Goal: Information Seeking & Learning: Learn about a topic

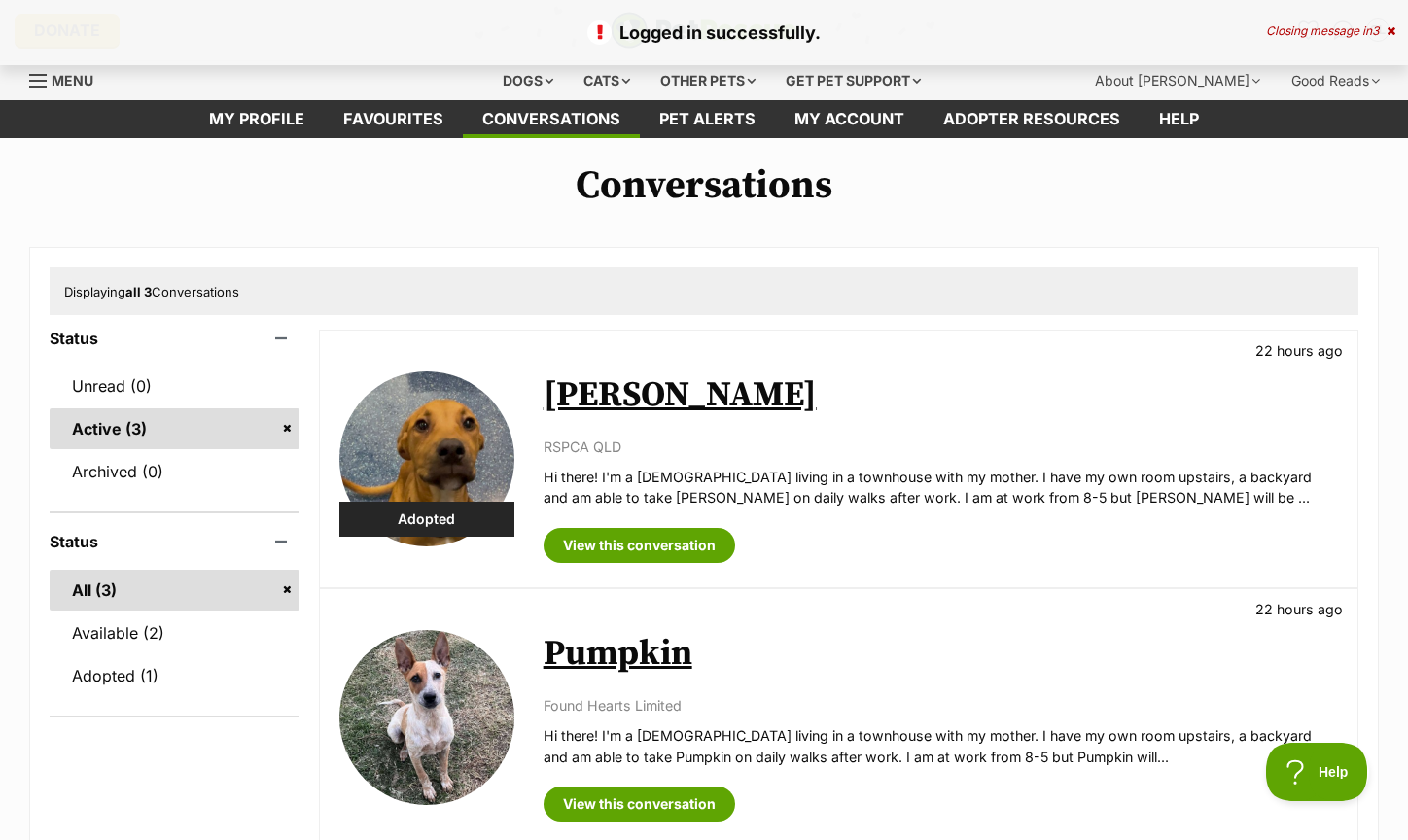
scroll to position [28, 0]
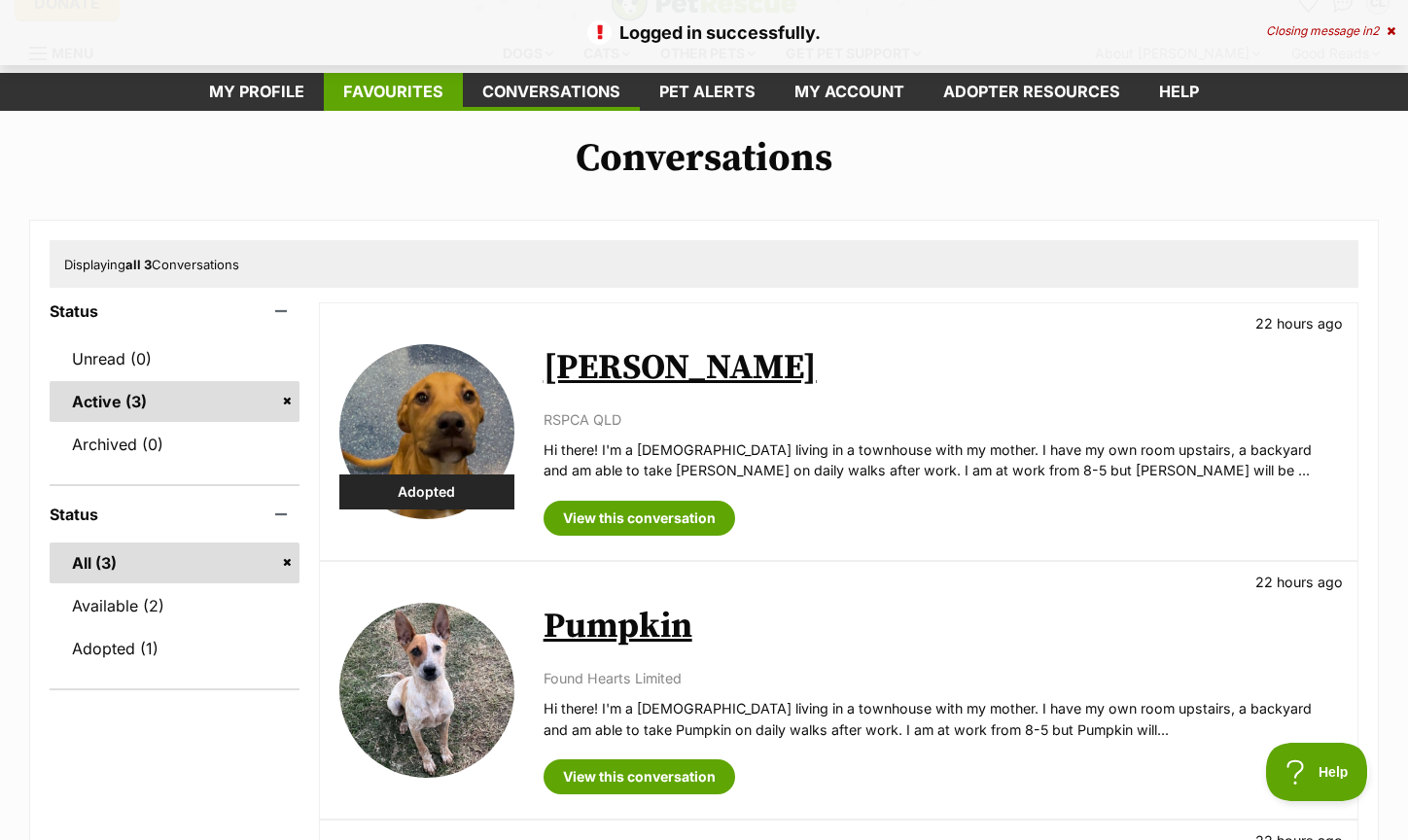
click at [428, 93] on link "Favourites" at bounding box center [392, 92] width 139 height 37
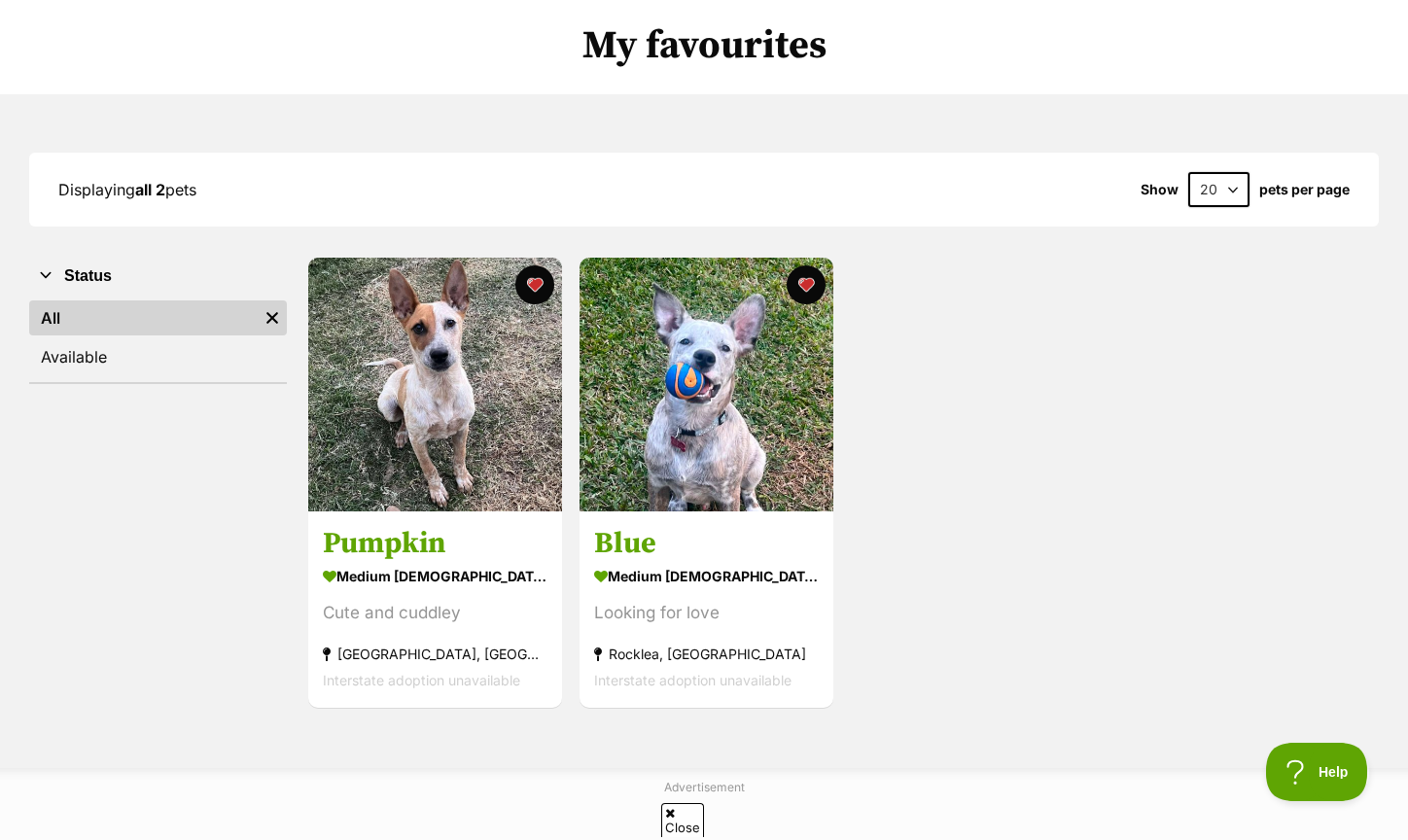
scroll to position [155, 0]
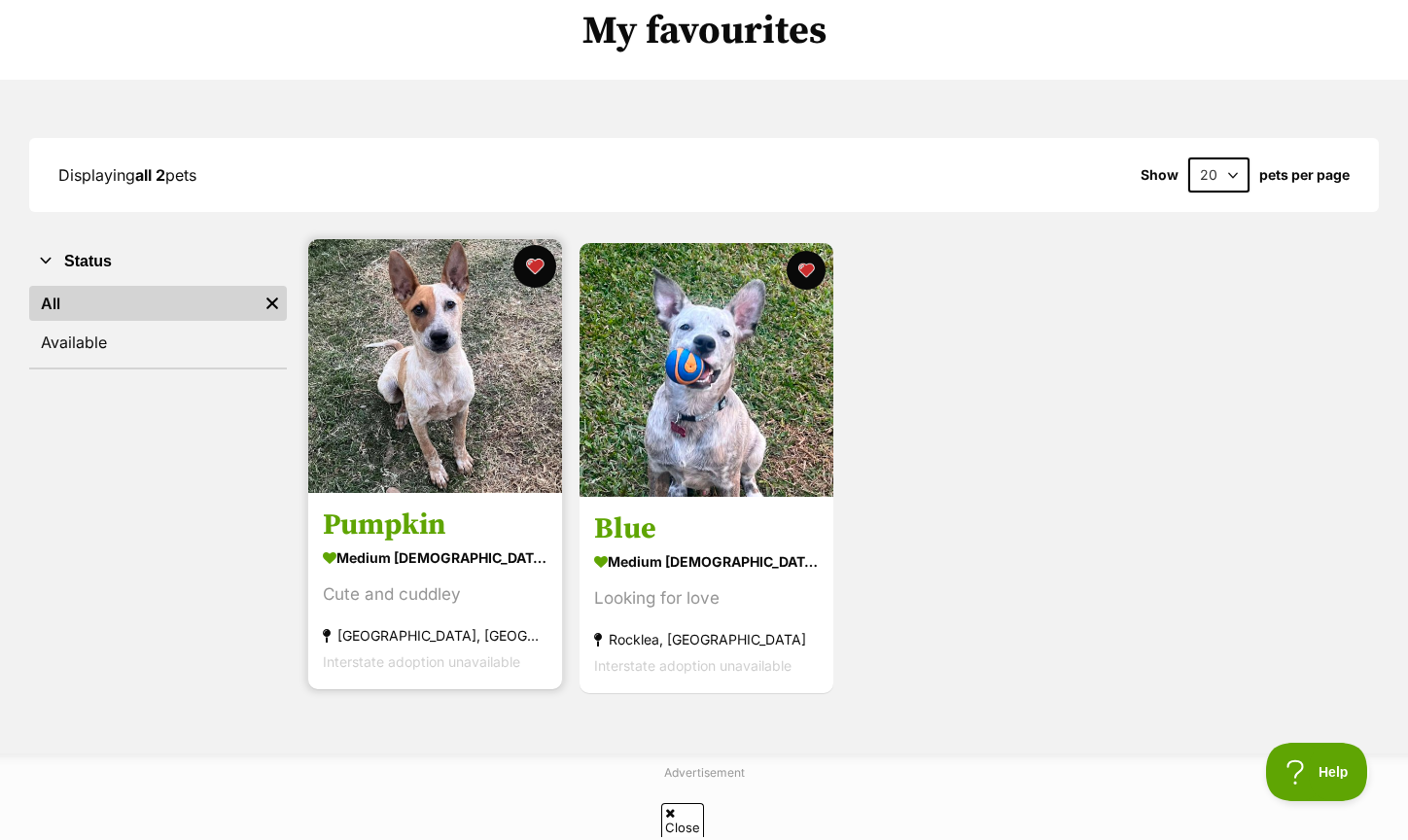
click at [529, 267] on button "favourite" at bounding box center [533, 266] width 42 height 42
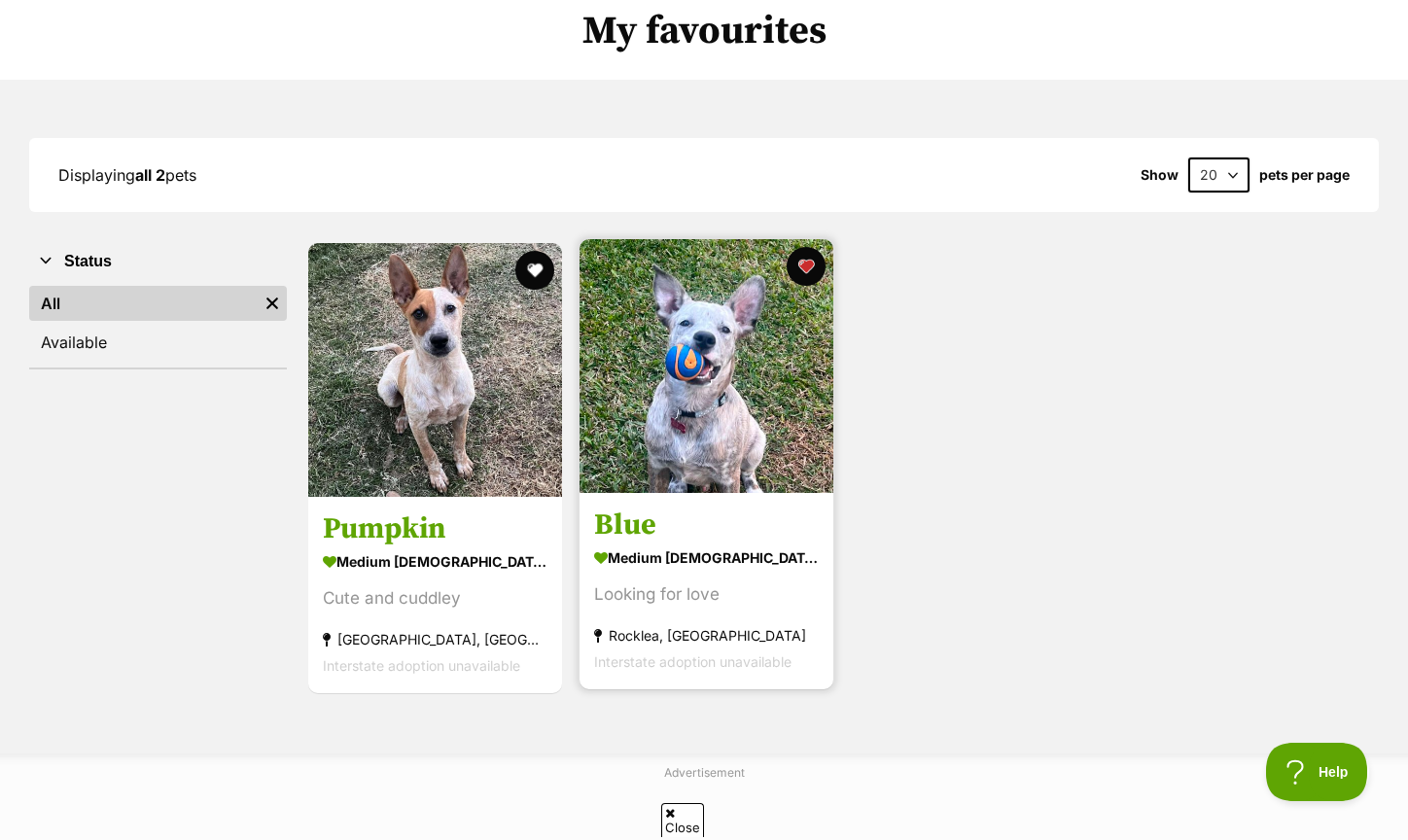
scroll to position [0, 0]
click at [620, 351] on img at bounding box center [706, 366] width 253 height 253
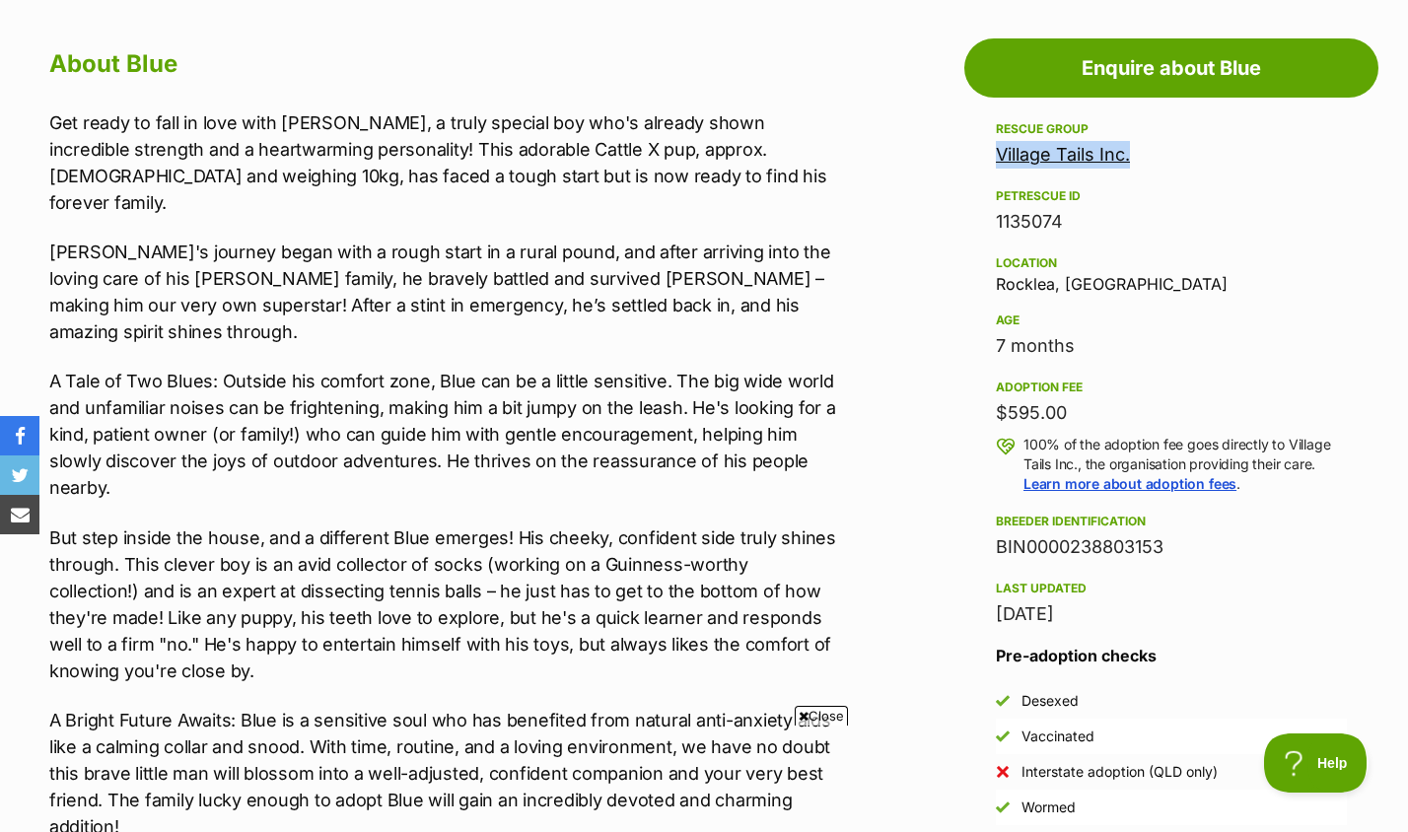
drag, startPoint x: 1071, startPoint y: 219, endPoint x: 988, endPoint y: 195, distance: 86.2
click at [988, 195] on aside "Rescue group Village Tails Inc. PetRescue ID 1135074 Location Rocklea, QLD Age …" at bounding box center [1172, 489] width 414 height 744
copy div "PetRescue ID 1135074"
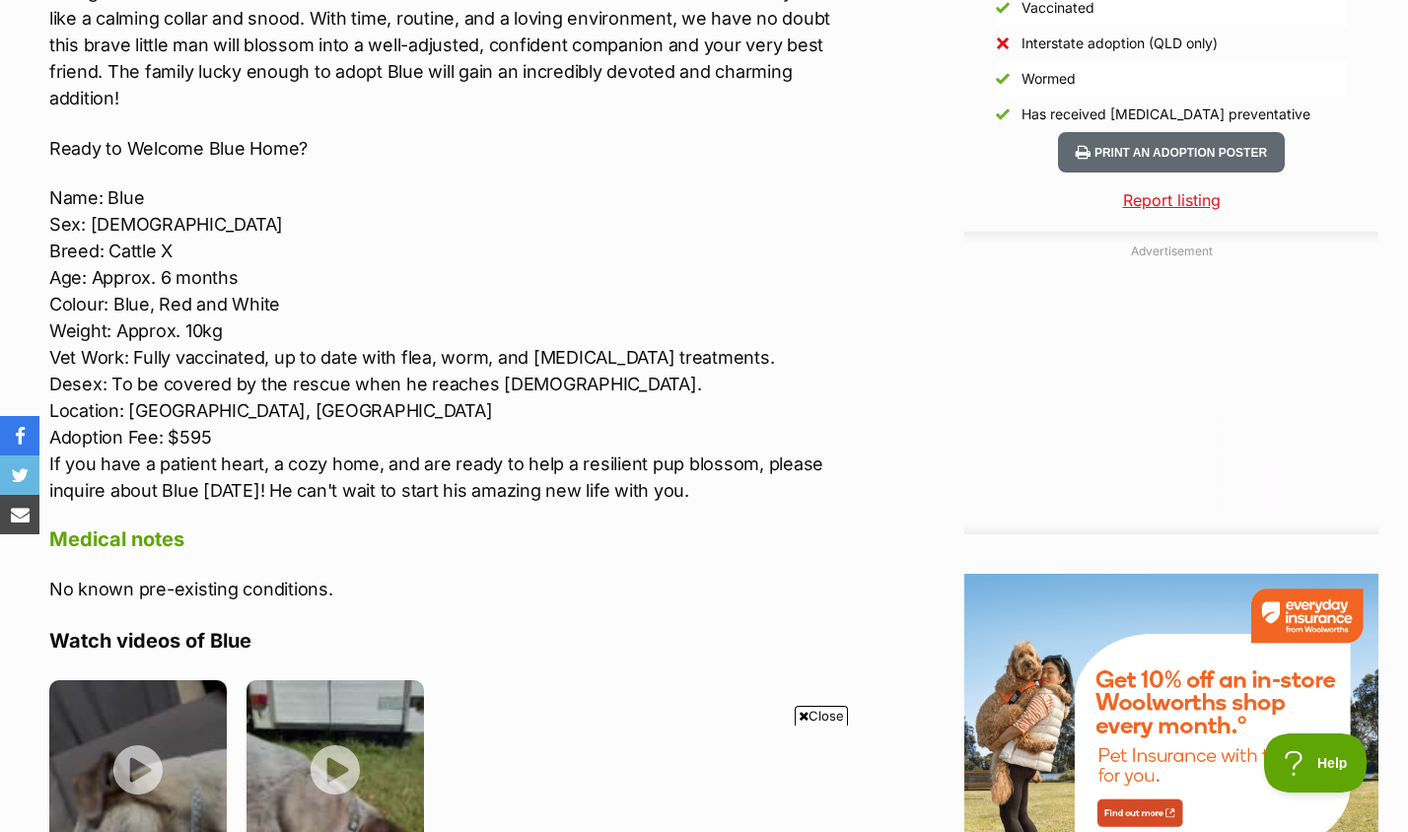
scroll to position [2288, 0]
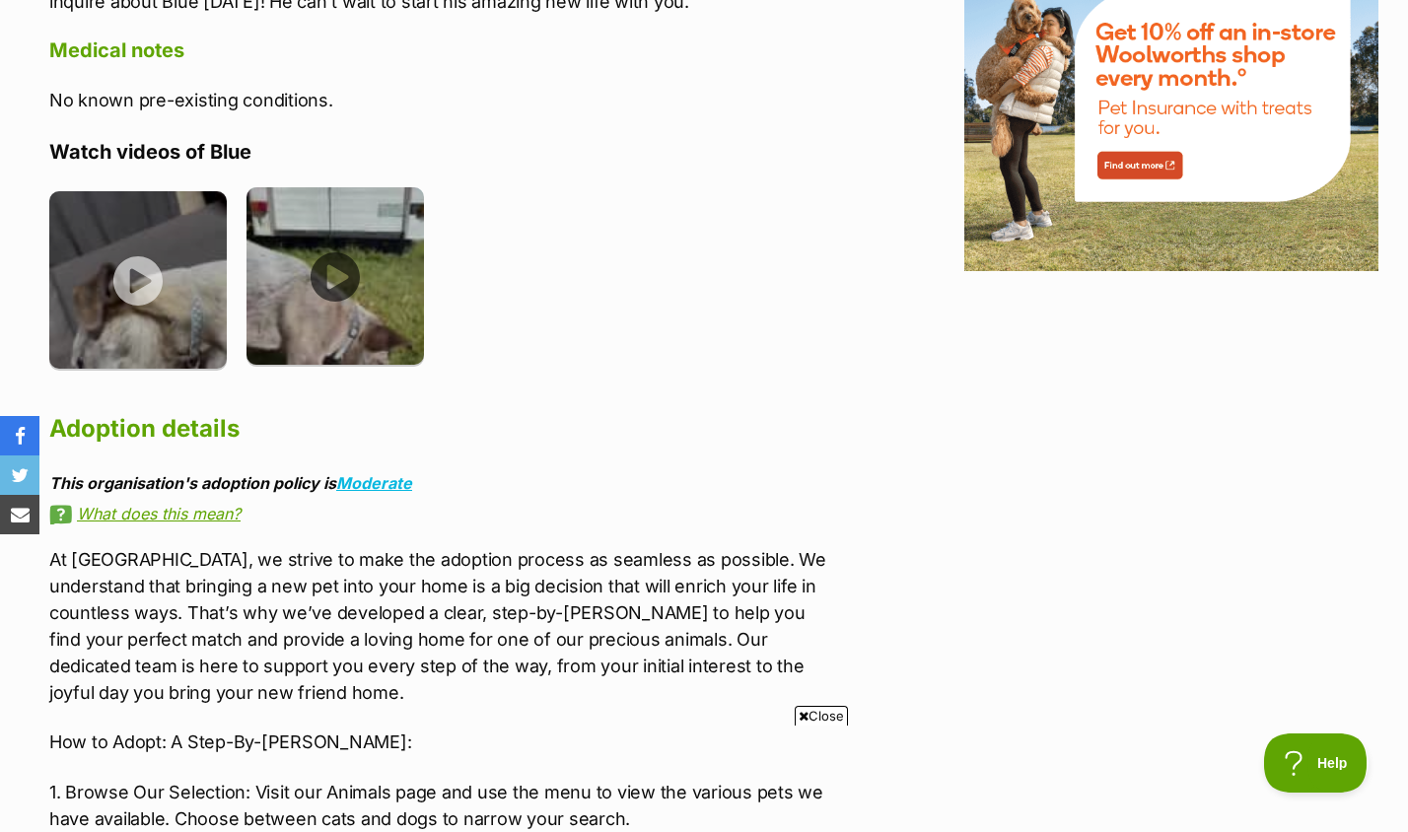
click at [337, 215] on img at bounding box center [336, 276] width 178 height 178
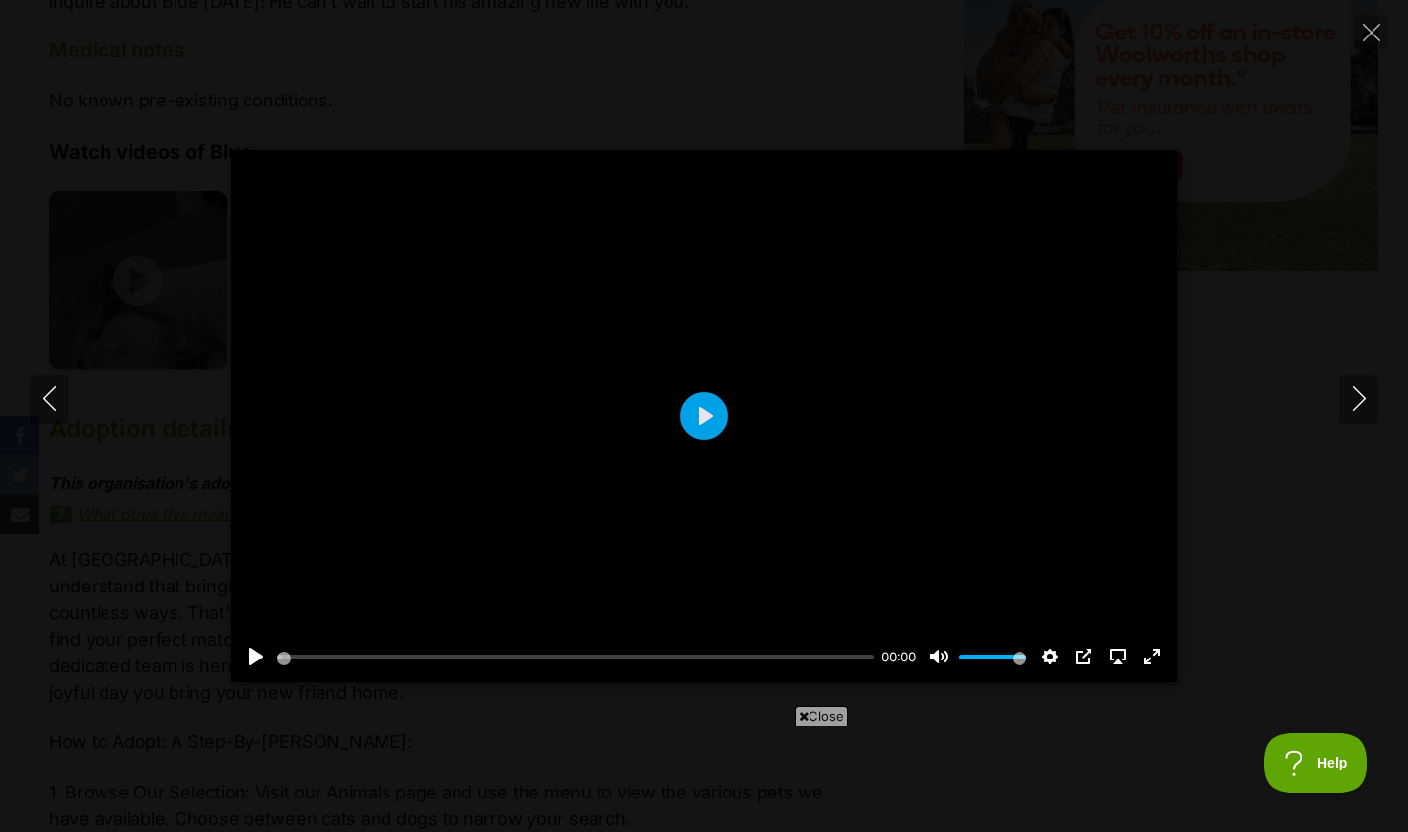
scroll to position [0, 0]
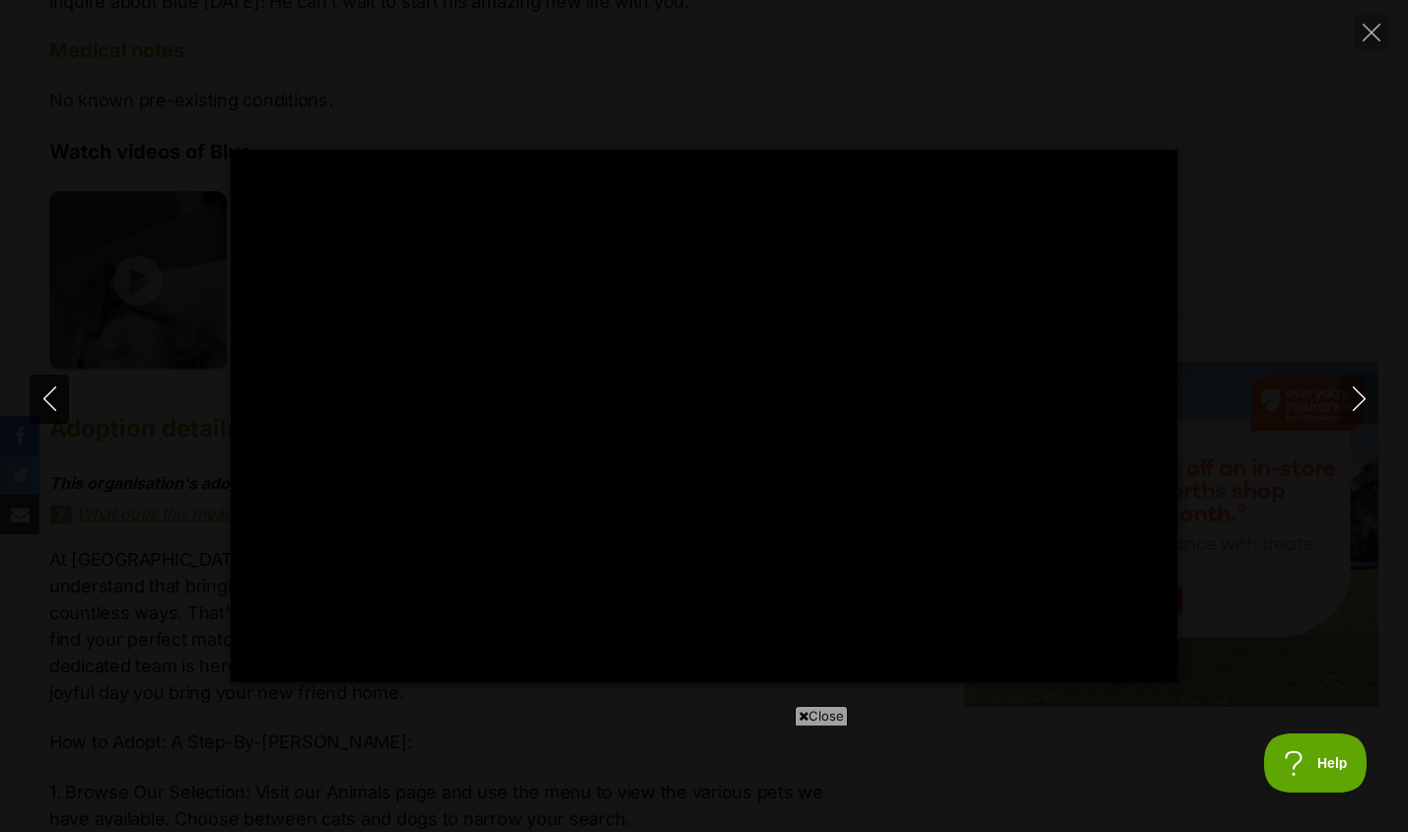
click at [57, 400] on icon "Previous" at bounding box center [49, 399] width 25 height 25
type input "51.09"
click at [563, 32] on div "Pause Play % buffered 00:00 -00:12 Unmute Mute Disable captions Enable captions…" at bounding box center [704, 416] width 1408 height 832
type input "62.07"
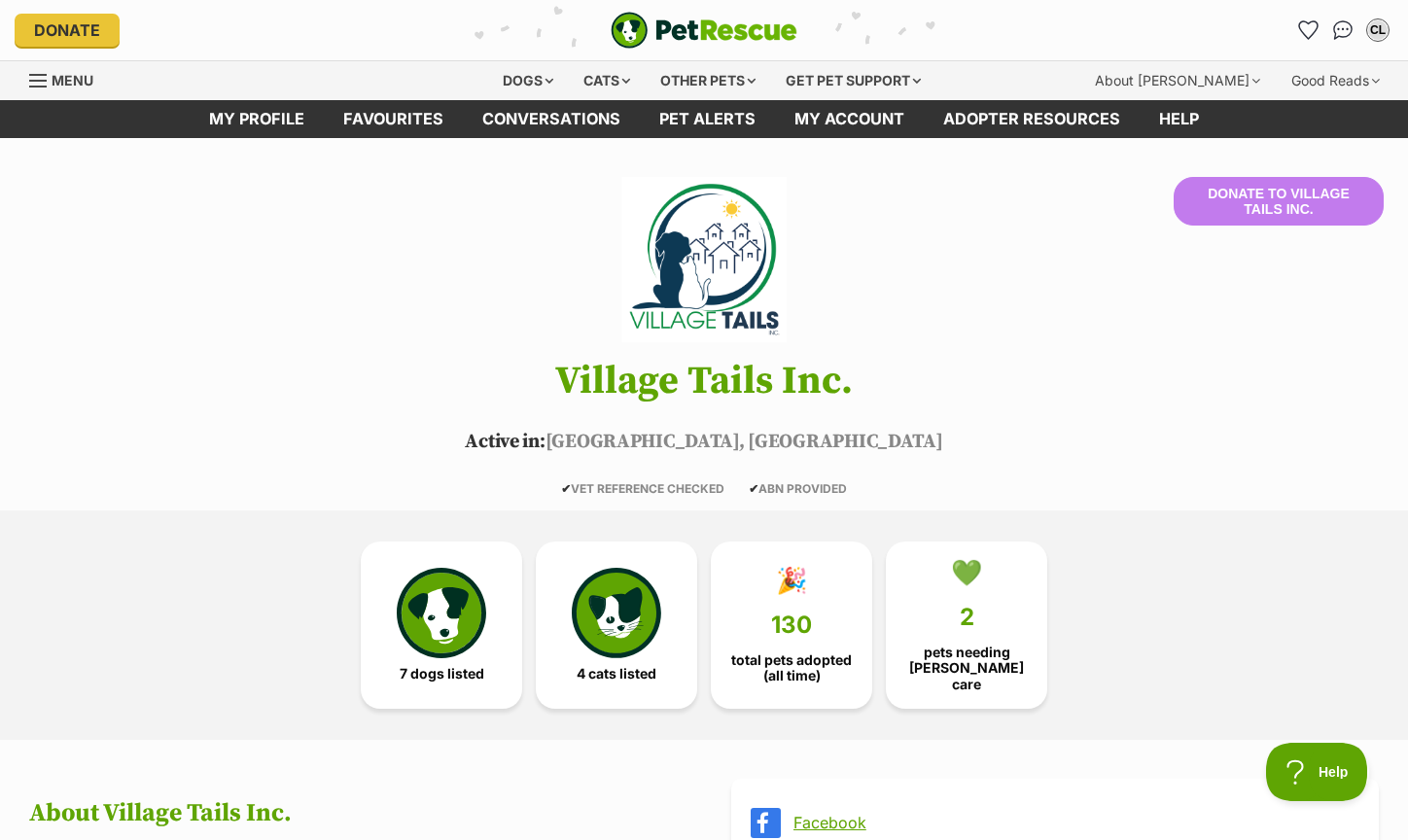
click at [656, 281] on img at bounding box center [704, 259] width 222 height 166
click at [706, 276] on img at bounding box center [704, 259] width 222 height 166
click at [605, 365] on h1 "Village Tails Inc." at bounding box center [704, 381] width 1408 height 42
click at [544, 450] on span "Active in:" at bounding box center [504, 442] width 80 height 25
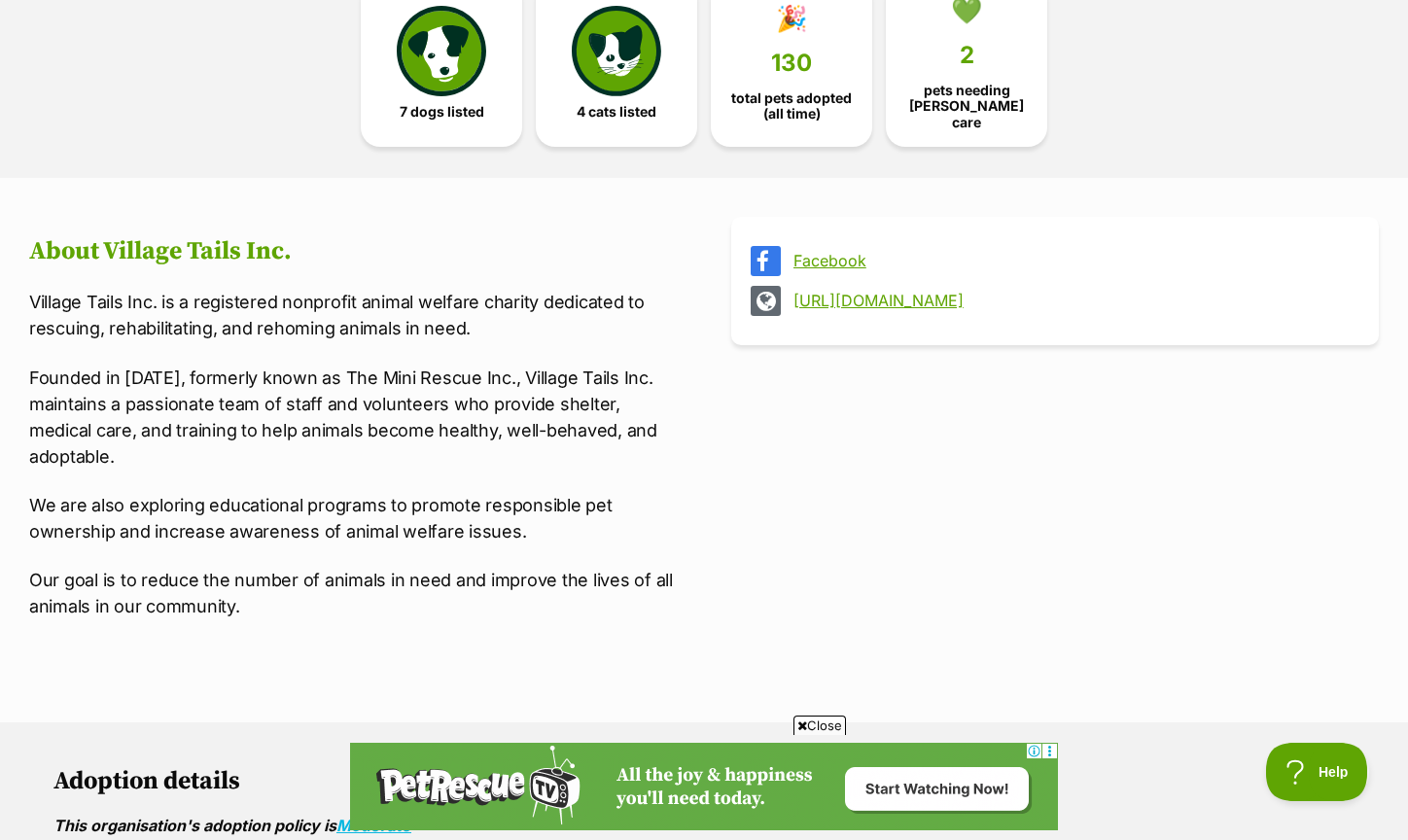
scroll to position [563, 0]
click at [890, 294] on link "http://www.villagetails.org.au" at bounding box center [1073, 300] width 558 height 18
